Goal: Check status: Check status

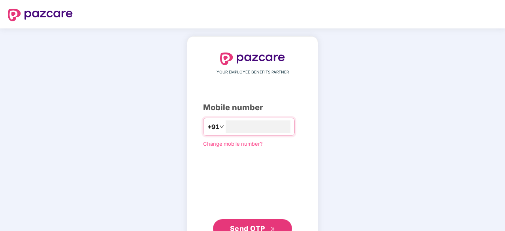
type input "**********"
click at [261, 226] on span "Send OTP" at bounding box center [247, 229] width 35 height 8
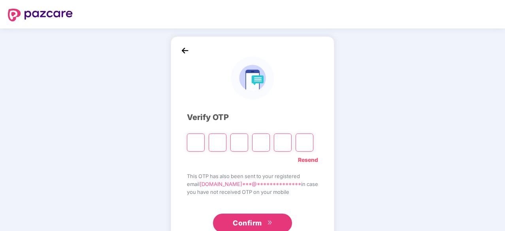
type input "*"
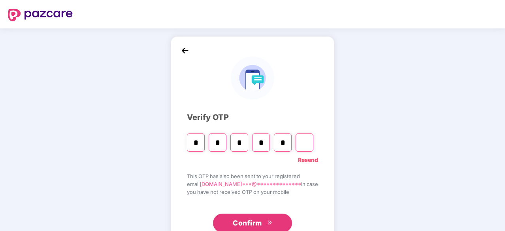
type input "*"
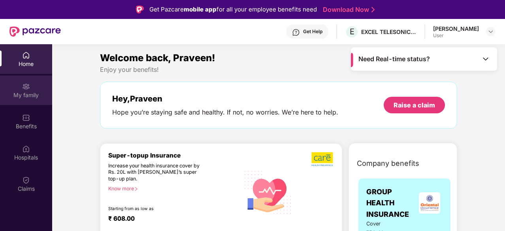
click at [35, 90] on div "My family" at bounding box center [26, 91] width 52 height 30
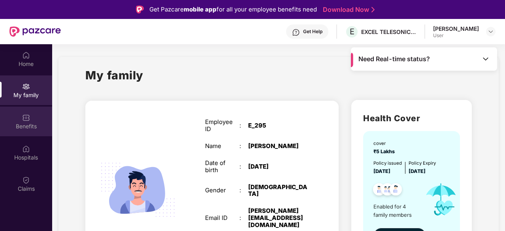
click at [30, 121] on div "Benefits" at bounding box center [26, 122] width 52 height 30
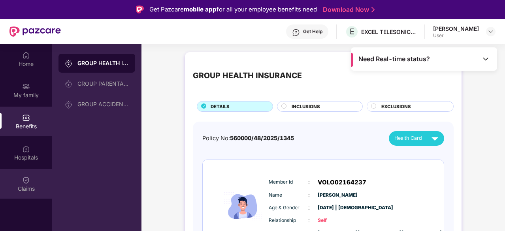
click at [28, 193] on div "Claims" at bounding box center [26, 184] width 52 height 30
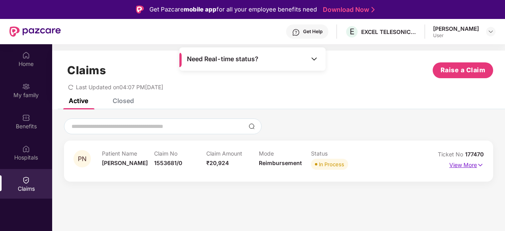
click at [458, 166] on p "View More" at bounding box center [467, 164] width 34 height 11
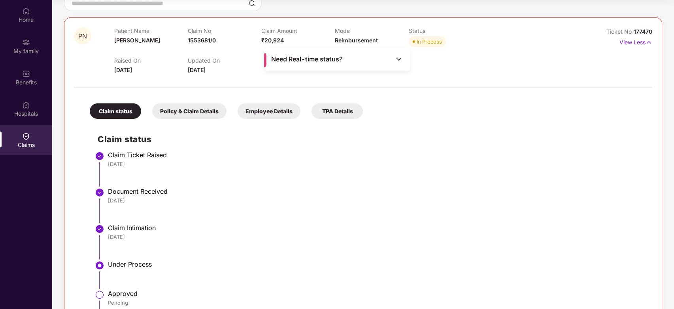
scroll to position [76, 0]
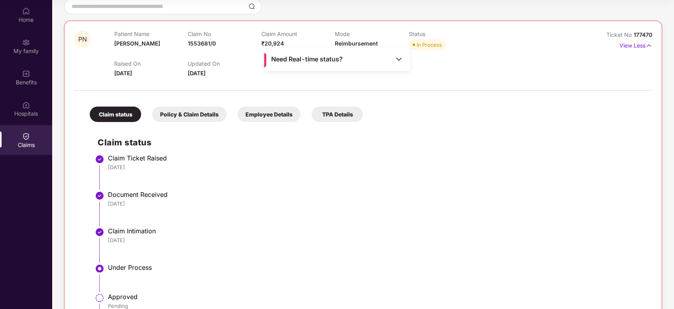
click at [505, 181] on li "Claim Ticket Raised [DATE]" at bounding box center [371, 175] width 547 height 36
click at [505, 231] on li "Claim Intimation [DATE]" at bounding box center [371, 247] width 547 height 36
click at [399, 61] on img at bounding box center [399, 59] width 8 height 8
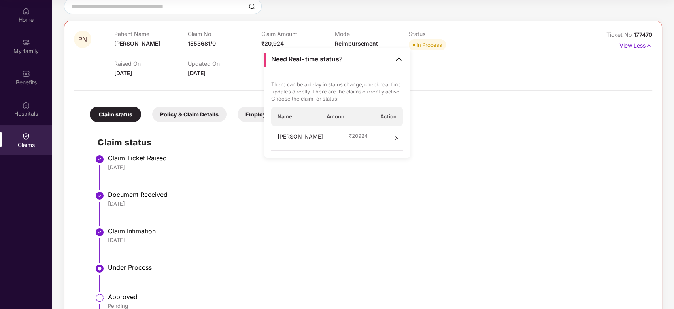
click at [397, 137] on icon "right" at bounding box center [396, 138] width 3 height 5
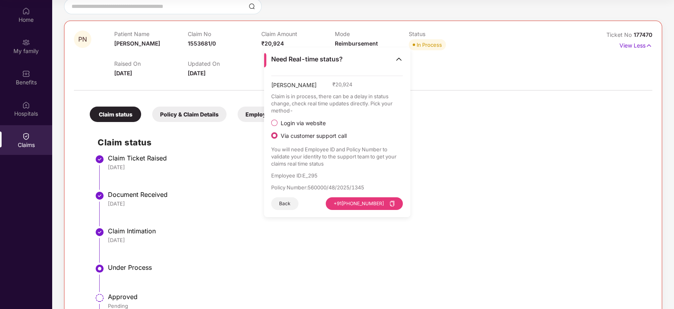
click at [280, 203] on button "Back" at bounding box center [284, 203] width 27 height 13
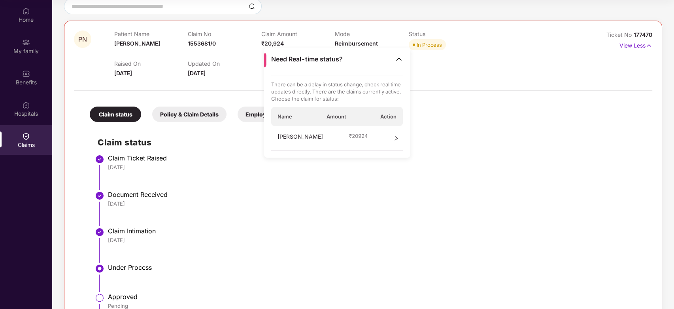
click at [505, 231] on div "[DATE]" at bounding box center [376, 239] width 537 height 7
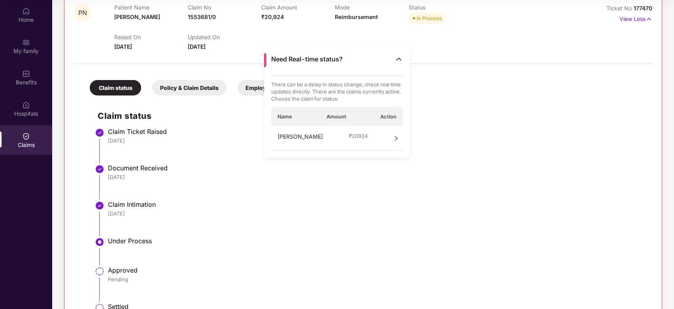
scroll to position [135, 0]
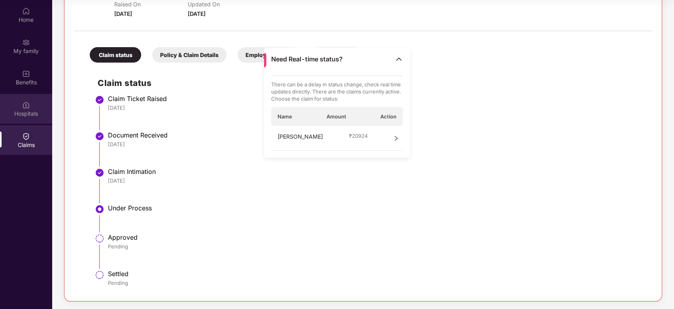
click at [19, 101] on div "Hospitals" at bounding box center [26, 109] width 52 height 30
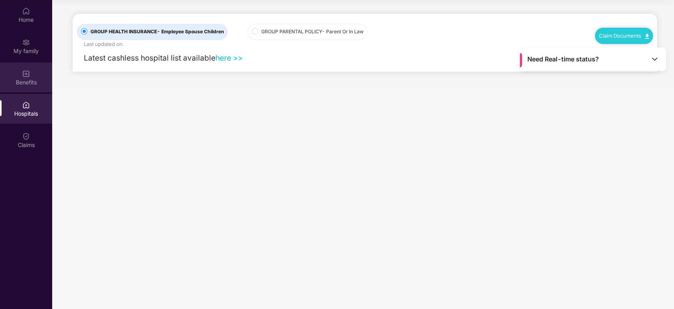
click at [24, 75] on img at bounding box center [26, 74] width 8 height 8
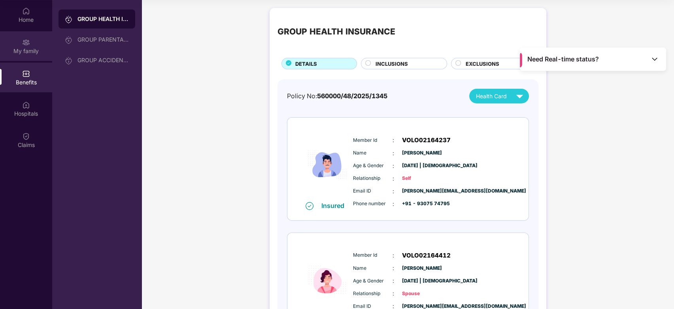
click at [25, 47] on div "My family" at bounding box center [26, 51] width 52 height 8
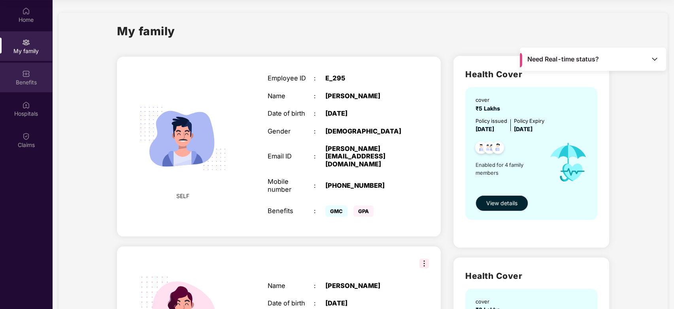
click at [25, 80] on div "Benefits" at bounding box center [26, 82] width 52 height 8
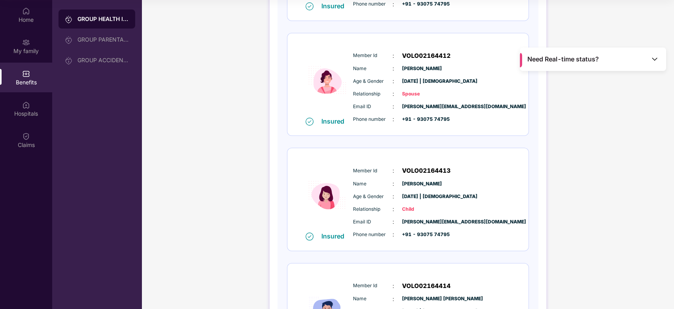
scroll to position [305, 0]
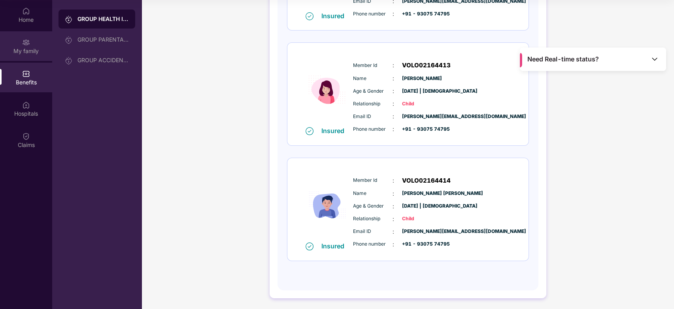
click at [22, 46] on div "My family" at bounding box center [26, 46] width 52 height 30
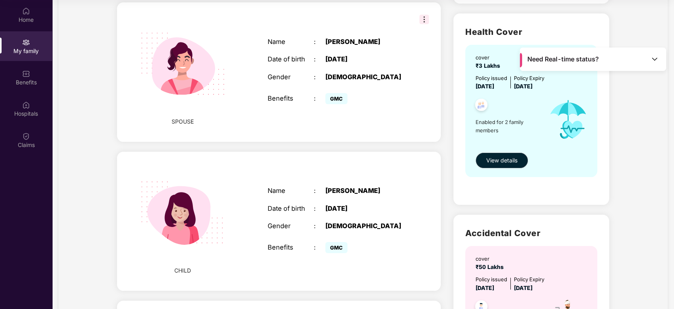
scroll to position [0, 0]
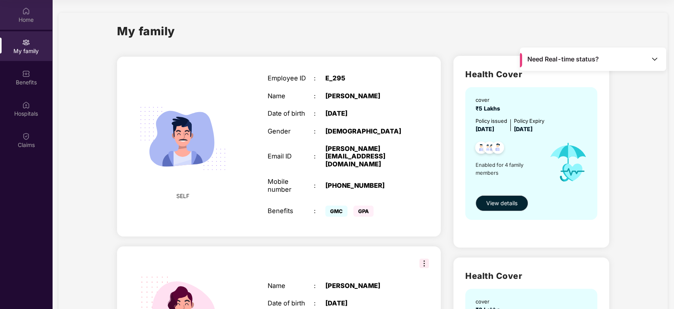
click at [25, 13] on img at bounding box center [26, 11] width 8 height 8
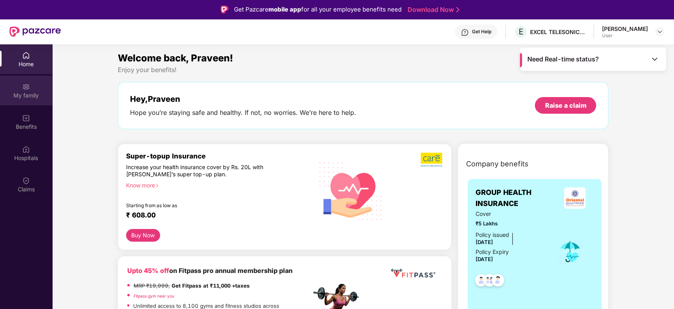
click at [23, 85] on img at bounding box center [26, 87] width 8 height 8
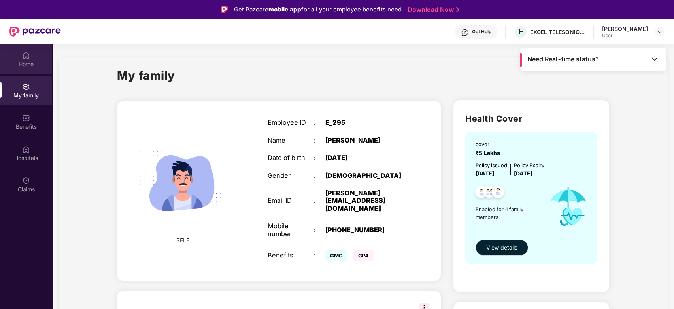
click at [28, 51] on img at bounding box center [26, 55] width 8 height 8
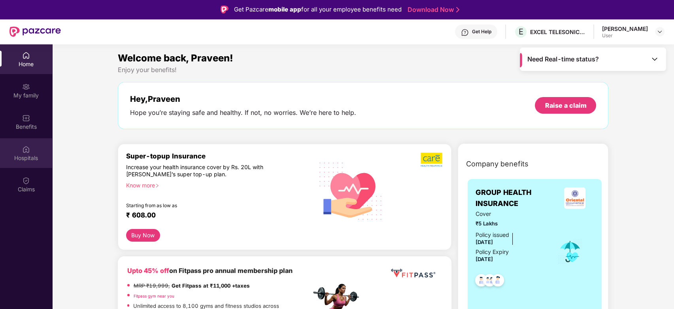
click at [26, 161] on div "Hospitals" at bounding box center [26, 158] width 52 height 8
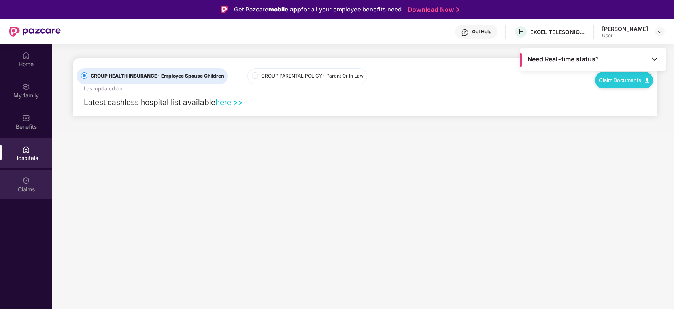
click at [22, 177] on img at bounding box center [26, 180] width 8 height 8
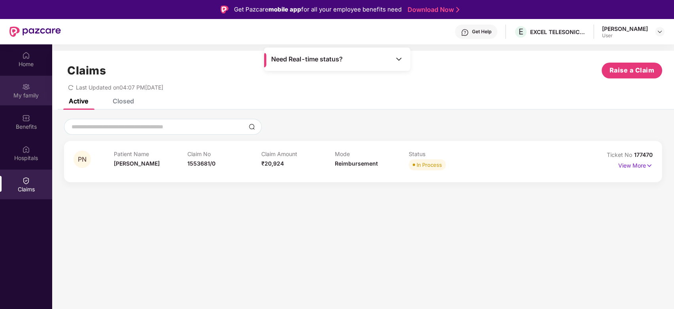
click at [25, 88] on img at bounding box center [26, 87] width 8 height 8
